Goal: Task Accomplishment & Management: Use online tool/utility

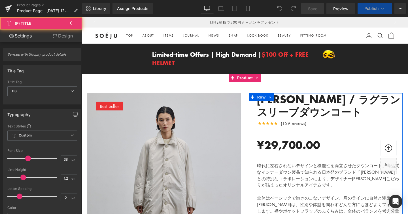
scroll to position [187, 0]
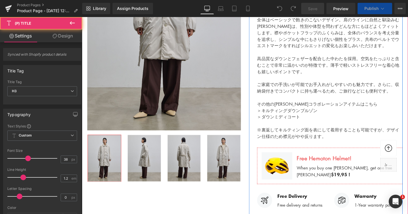
click at [290, 201] on div "Image Free Delivery Text Block Free delivery and returns Text Block Icon List" at bounding box center [304, 210] width 76 height 18
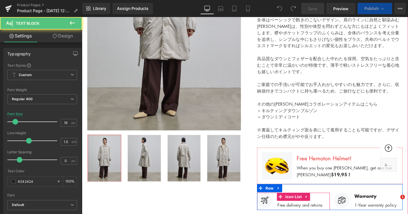
scroll to position [294, 0]
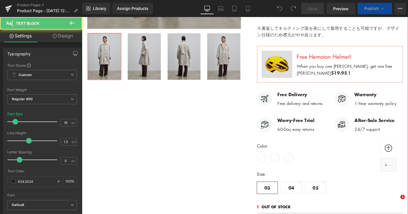
click at [298, 76] on div "Image" at bounding box center [286, 67] width 41 height 38
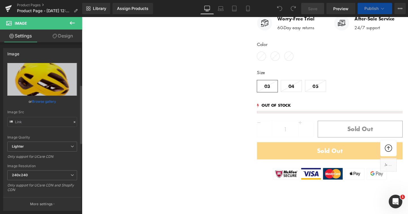
scroll to position [124, 0]
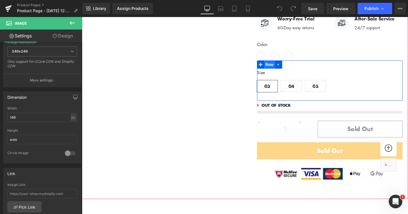
click at [281, 68] on span "Row" at bounding box center [279, 67] width 12 height 8
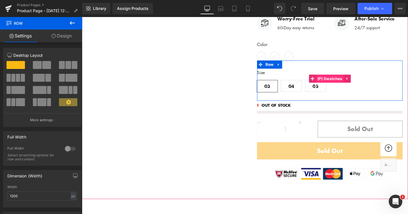
click at [338, 77] on link "(P) Swatches" at bounding box center [339, 81] width 37 height 8
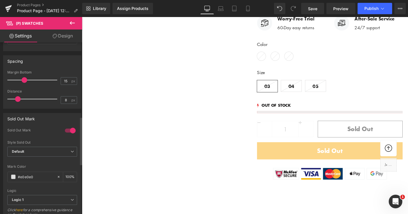
scroll to position [260, 0]
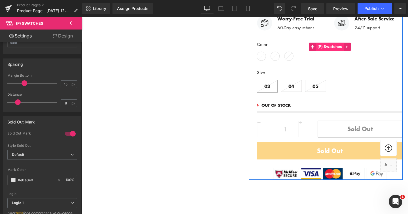
click at [347, 48] on span "(P) Swatches" at bounding box center [342, 48] width 29 height 8
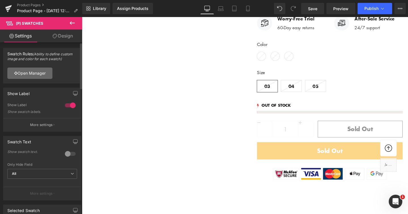
click at [33, 78] on link "Open Manager" at bounding box center [29, 72] width 45 height 11
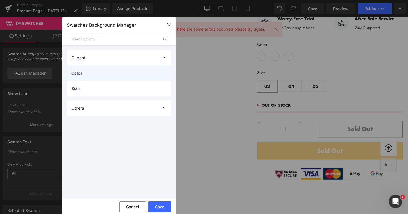
click at [161, 67] on div "Color" at bounding box center [119, 72] width 104 height 15
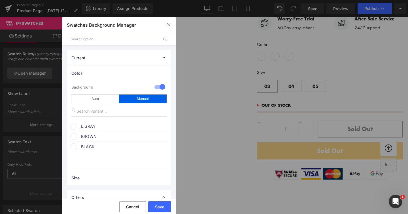
click at [75, 124] on span at bounding box center [73, 126] width 7 height 7
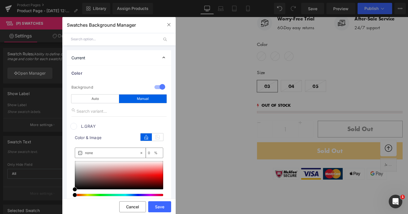
click at [75, 127] on span at bounding box center [73, 126] width 7 height 7
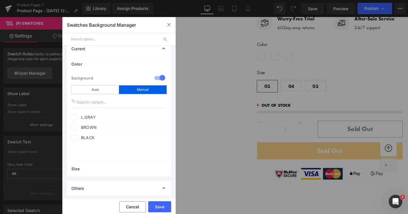
scroll to position [11, 0]
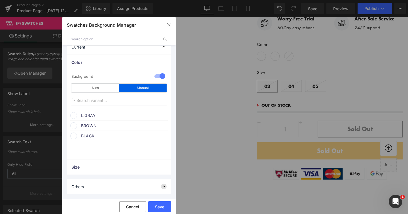
click at [163, 187] on icon at bounding box center [164, 186] width 6 height 6
click at [138, 187] on div "Others" at bounding box center [119, 186] width 104 height 15
click at [152, 184] on div "Others" at bounding box center [119, 186] width 104 height 15
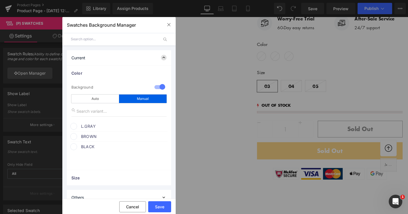
click at [161, 60] on icon at bounding box center [164, 58] width 6 height 6
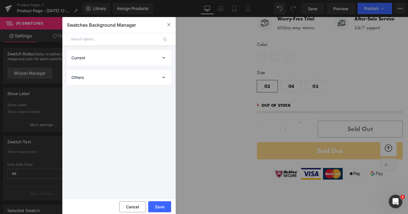
click at [160, 57] on div "Current" at bounding box center [119, 57] width 104 height 15
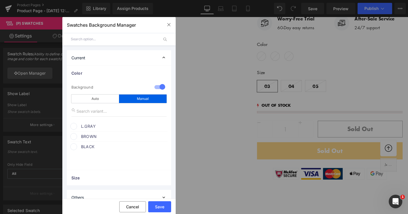
click at [161, 57] on icon at bounding box center [164, 58] width 6 height 6
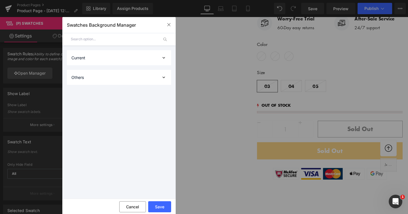
click at [160, 57] on div "Current" at bounding box center [119, 57] width 104 height 15
click at [161, 57] on icon at bounding box center [164, 58] width 6 height 6
click at [160, 57] on div "Current" at bounding box center [119, 57] width 104 height 15
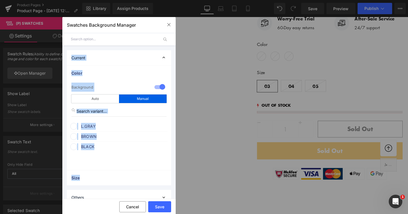
click at [161, 57] on icon at bounding box center [164, 58] width 6 height 6
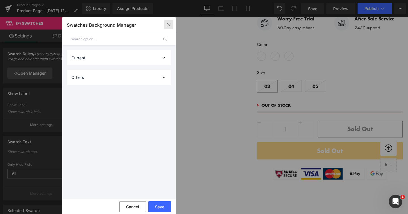
click at [167, 24] on icon "button" at bounding box center [169, 24] width 5 height 5
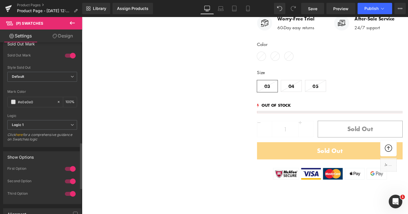
scroll to position [420, 0]
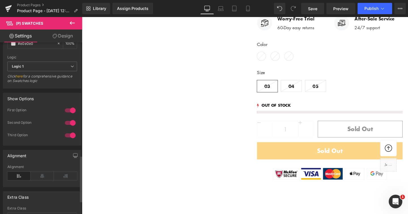
click at [69, 135] on div at bounding box center [70, 135] width 14 height 9
click at [69, 126] on div at bounding box center [70, 122] width 14 height 9
click at [71, 108] on div at bounding box center [70, 110] width 14 height 9
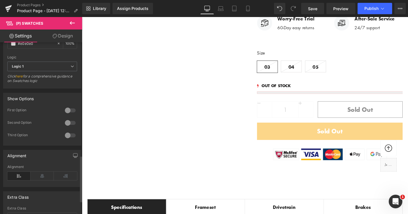
click at [71, 108] on div at bounding box center [70, 110] width 14 height 9
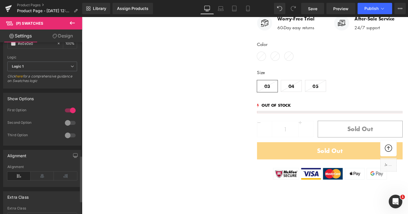
click at [71, 108] on div at bounding box center [70, 110] width 14 height 9
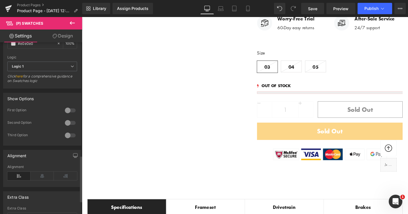
click at [68, 121] on div at bounding box center [70, 122] width 14 height 9
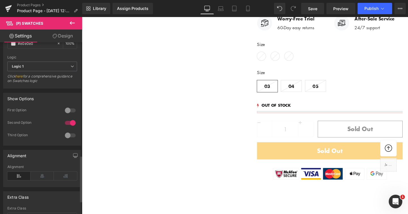
click at [68, 121] on div at bounding box center [70, 122] width 14 height 9
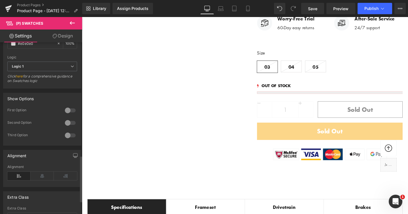
click at [67, 108] on div at bounding box center [70, 110] width 14 height 9
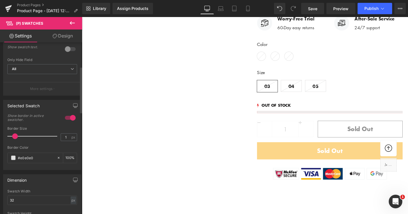
scroll to position [0, 0]
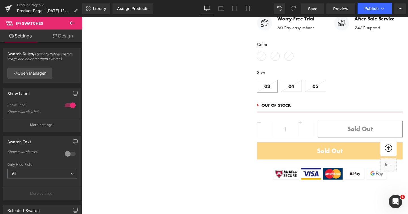
click at [57, 35] on link "Design" at bounding box center [62, 35] width 41 height 13
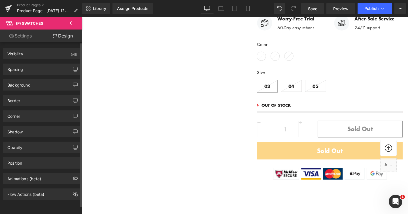
click at [56, 61] on div "Spacing [GEOGRAPHIC_DATA] [GEOGRAPHIC_DATA] Setup Global Style" at bounding box center [42, 67] width 85 height 16
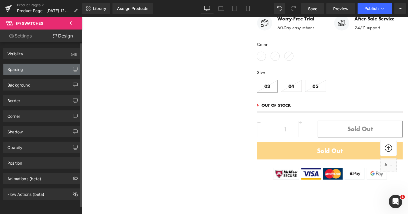
click at [56, 69] on div "Spacing" at bounding box center [42, 69] width 78 height 11
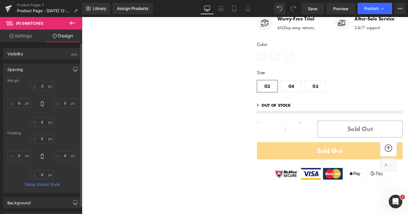
click at [56, 69] on div "Spacing" at bounding box center [42, 69] width 78 height 11
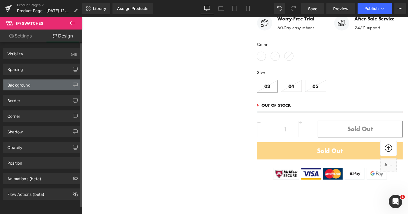
click at [54, 82] on div "Background" at bounding box center [42, 84] width 78 height 11
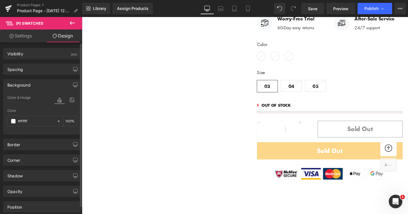
click at [54, 82] on div "Background" at bounding box center [42, 84] width 78 height 11
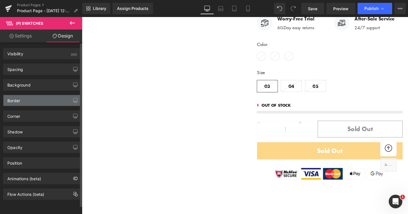
click at [50, 100] on div "Border" at bounding box center [42, 100] width 78 height 11
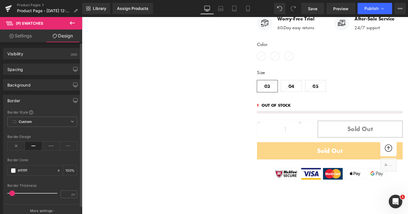
click at [50, 100] on div "Border" at bounding box center [42, 100] width 78 height 11
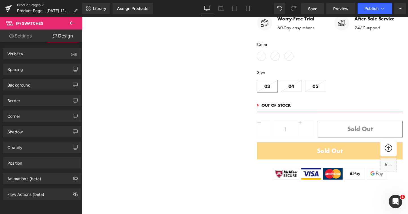
click at [34, 4] on link "Product Pages" at bounding box center [49, 5] width 65 height 5
